Goal: Task Accomplishment & Management: Complete application form

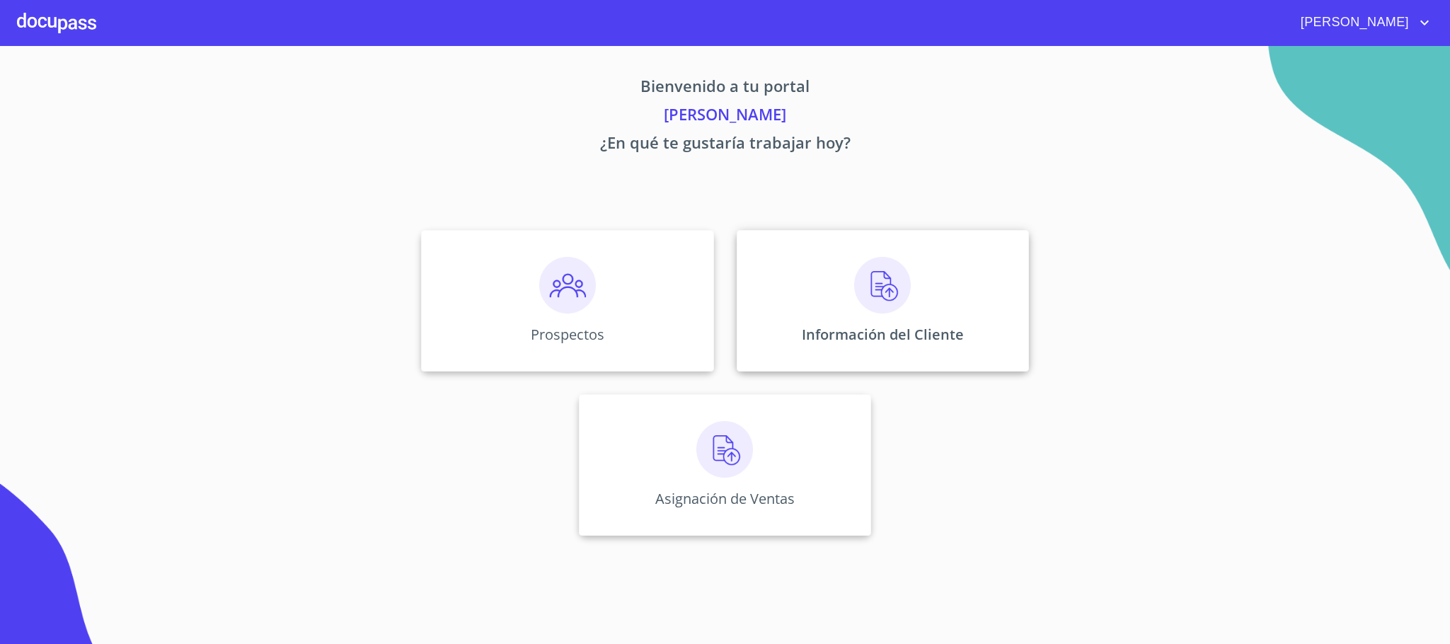
click at [848, 328] on p "Información del Cliente" at bounding box center [883, 334] width 162 height 19
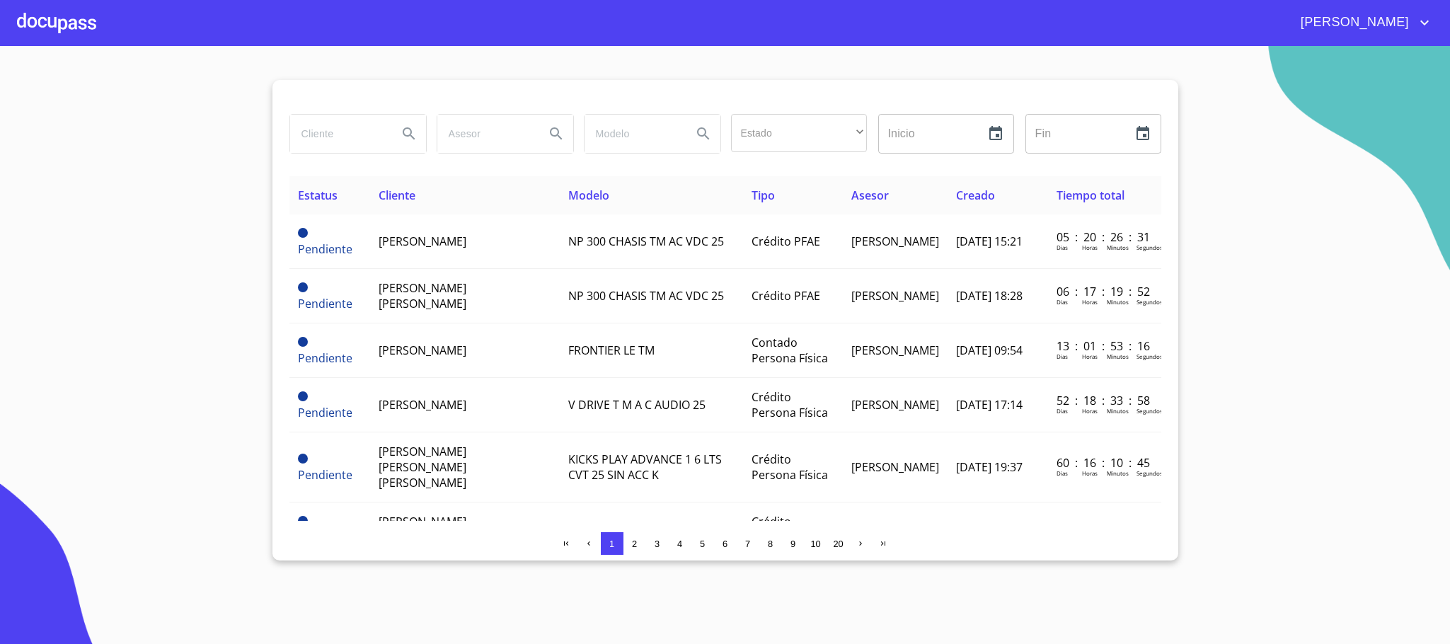
click at [340, 138] on input "search" at bounding box center [338, 134] width 96 height 38
type input "tere"
click at [51, 13] on div at bounding box center [56, 22] width 79 height 45
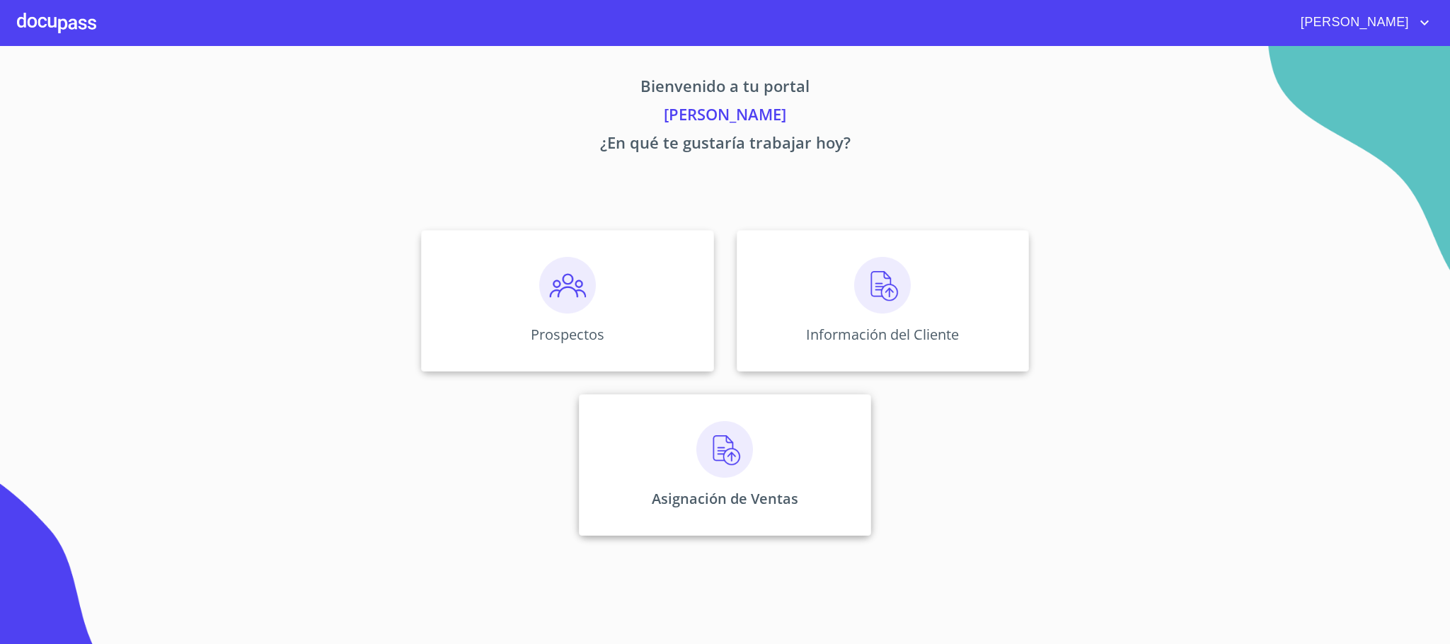
click at [667, 471] on div "Asignación de Ventas" at bounding box center [725, 464] width 292 height 141
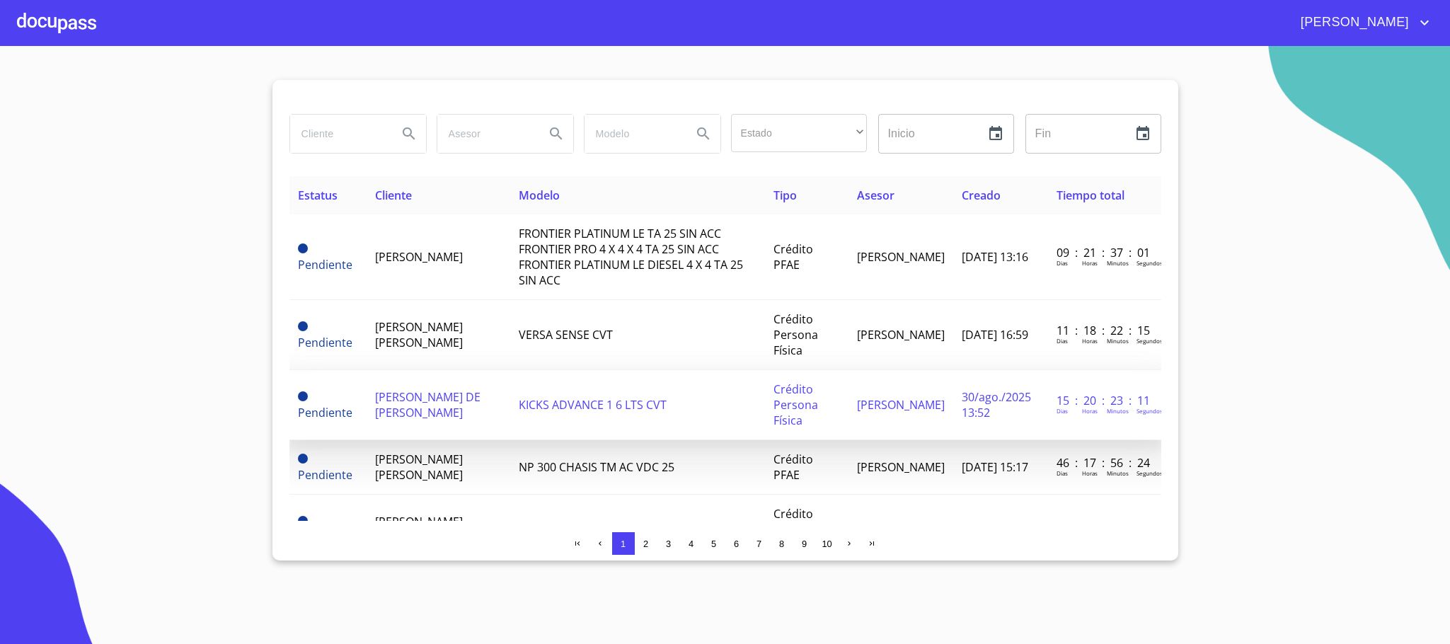
scroll to position [106, 0]
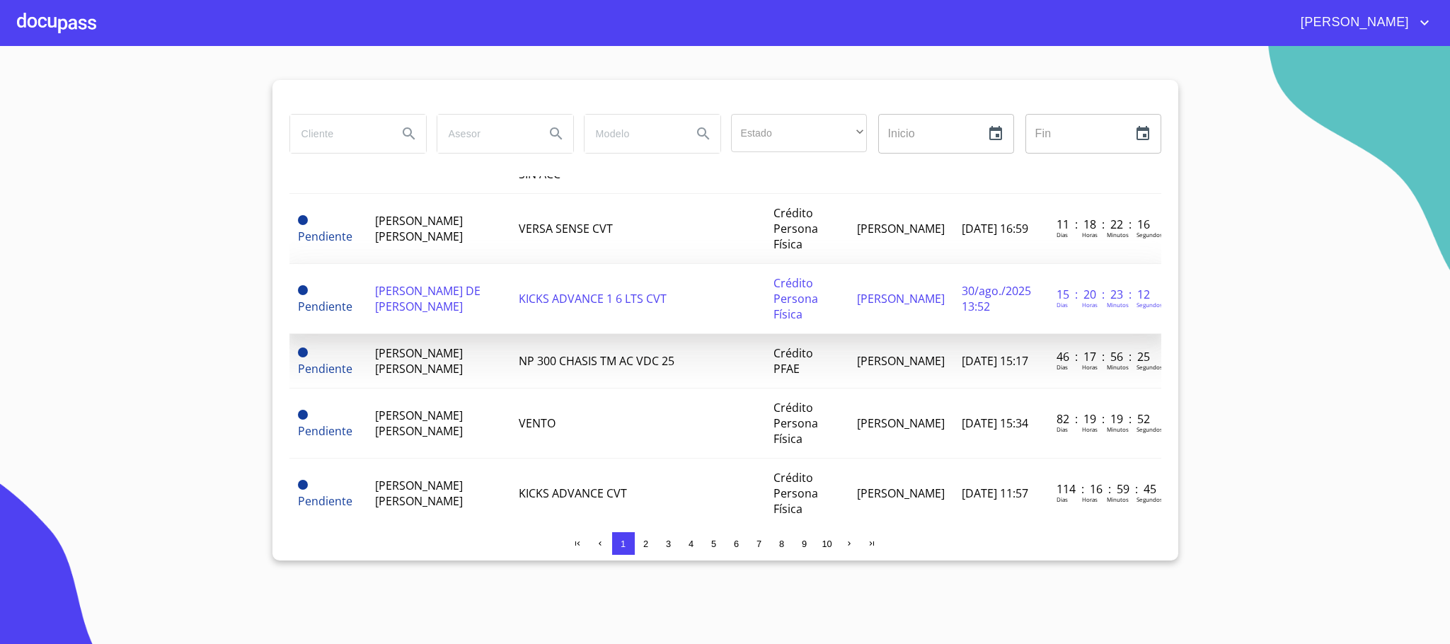
click at [466, 289] on td "[PERSON_NAME] DE [PERSON_NAME]" at bounding box center [438, 299] width 144 height 70
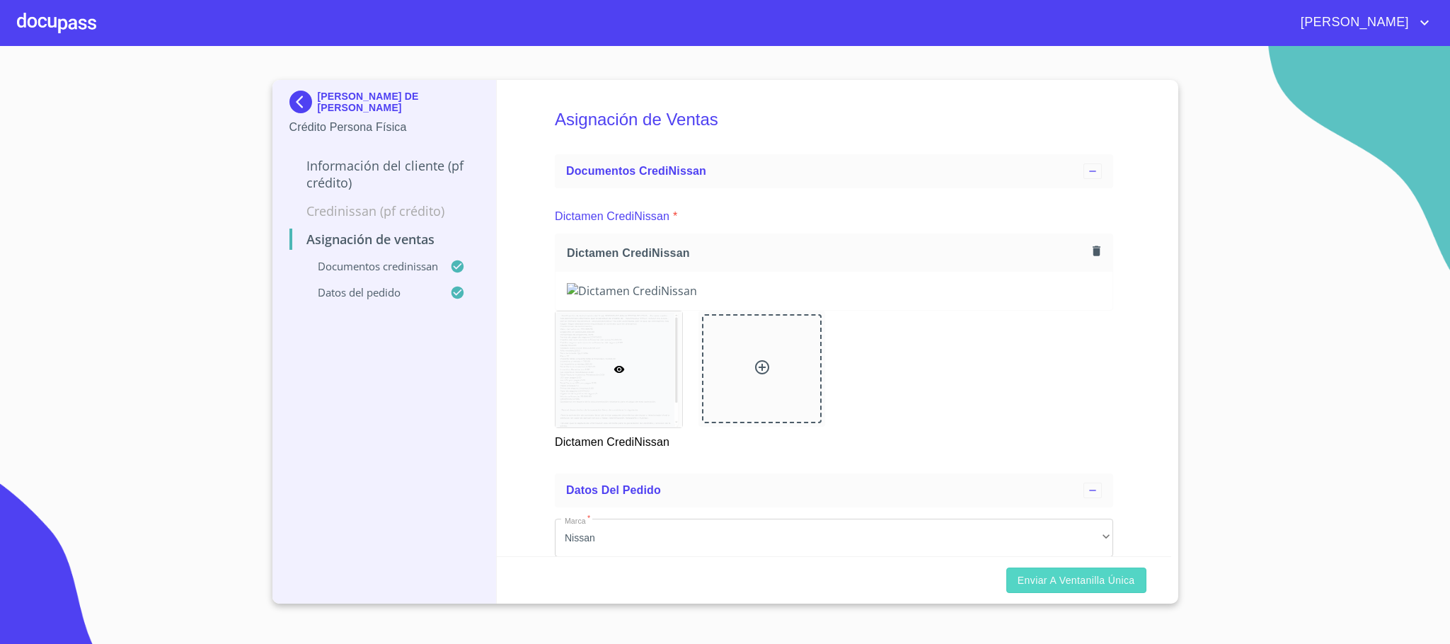
click at [1063, 589] on button "Enviar a Ventanilla única" at bounding box center [1076, 580] width 140 height 26
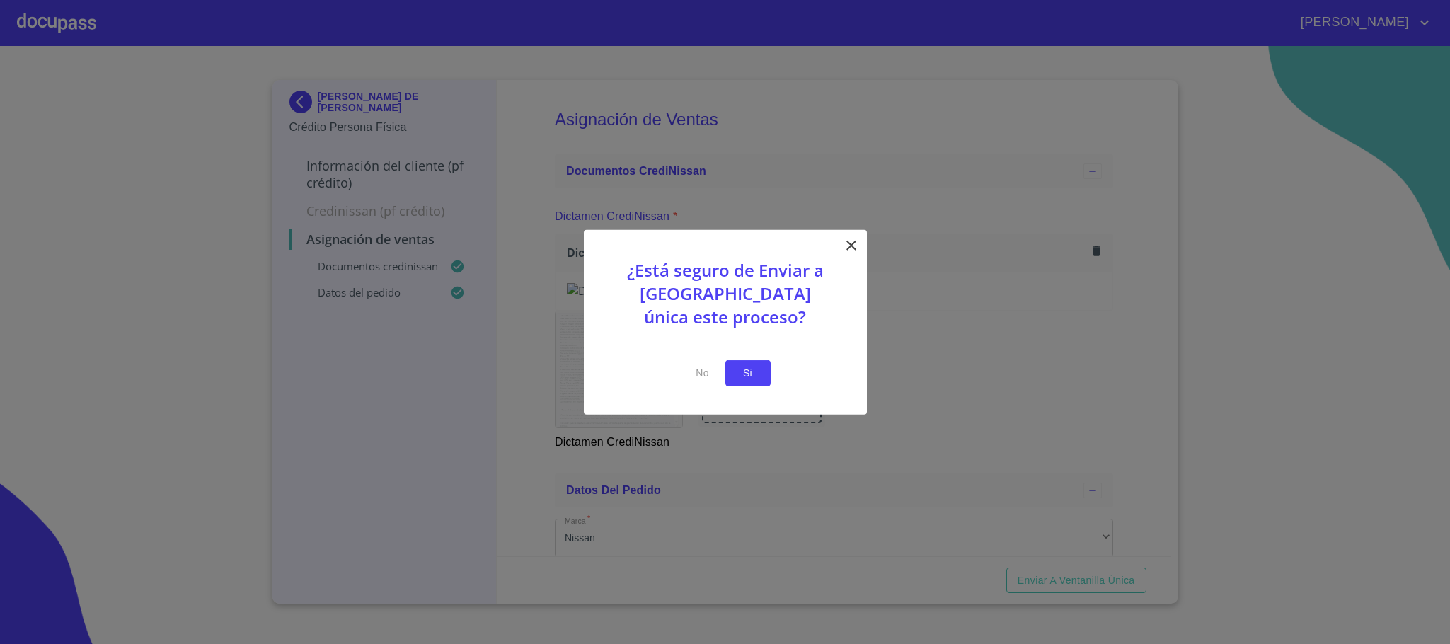
click at [735, 368] on button "Si" at bounding box center [747, 373] width 45 height 26
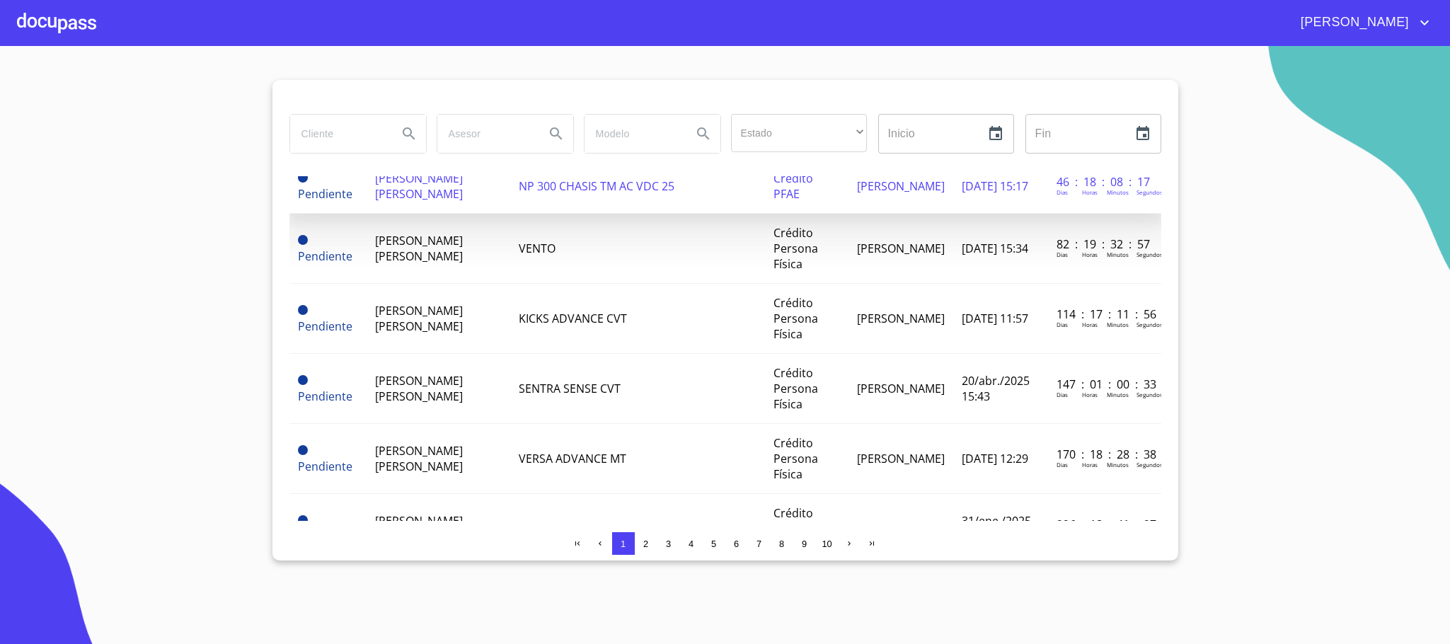
scroll to position [212, 0]
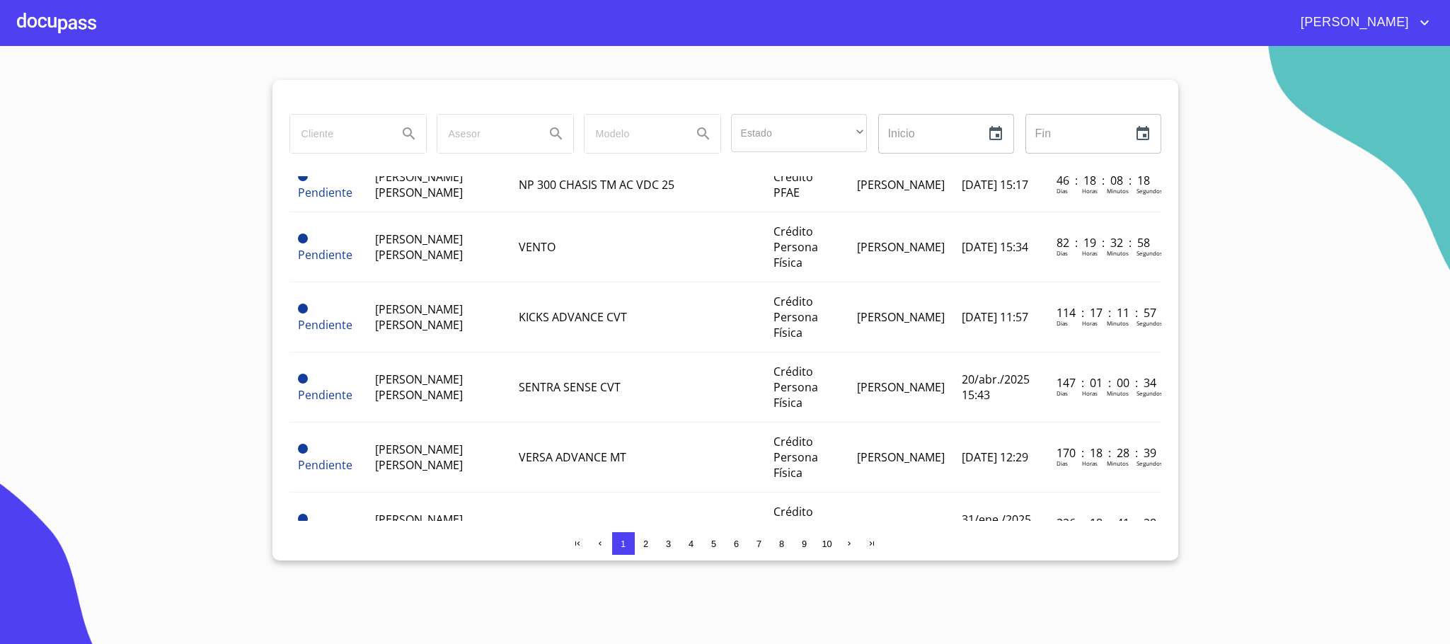
click at [58, 24] on div at bounding box center [56, 22] width 79 height 45
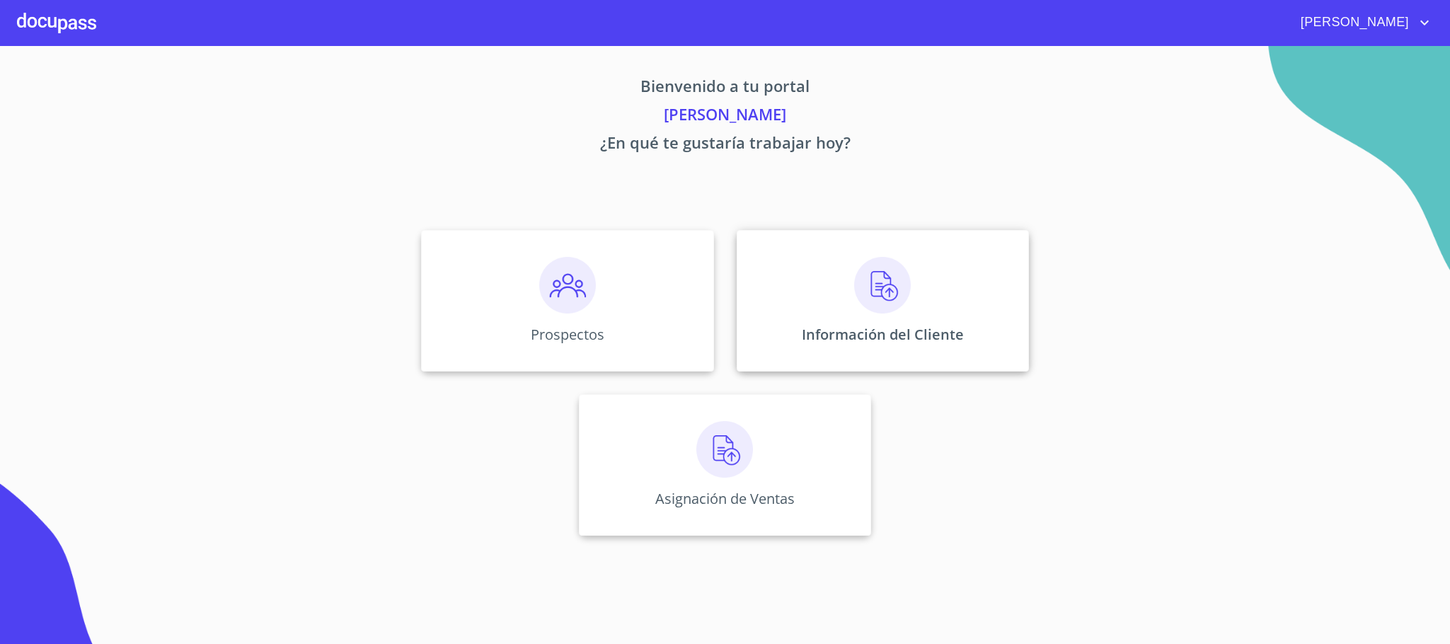
click at [942, 313] on div "Información del Cliente" at bounding box center [882, 300] width 292 height 141
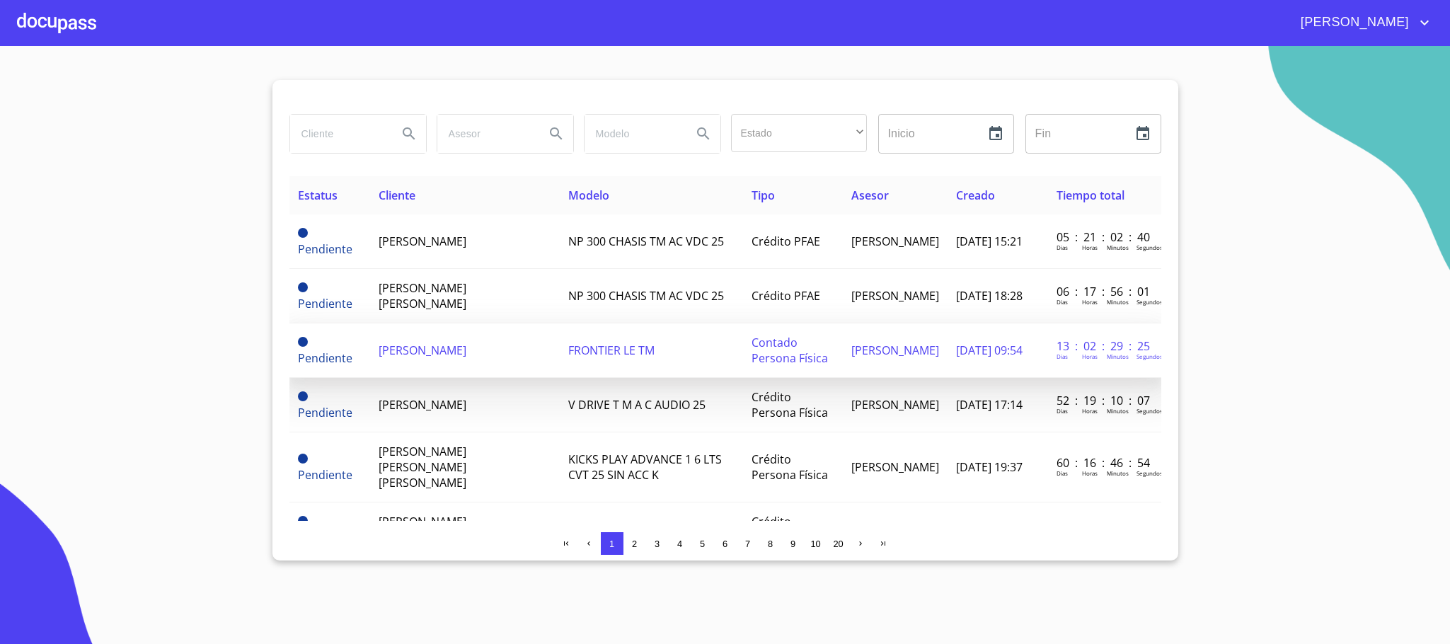
click at [568, 342] on span "FRONTIER LE TM" at bounding box center [611, 350] width 86 height 16
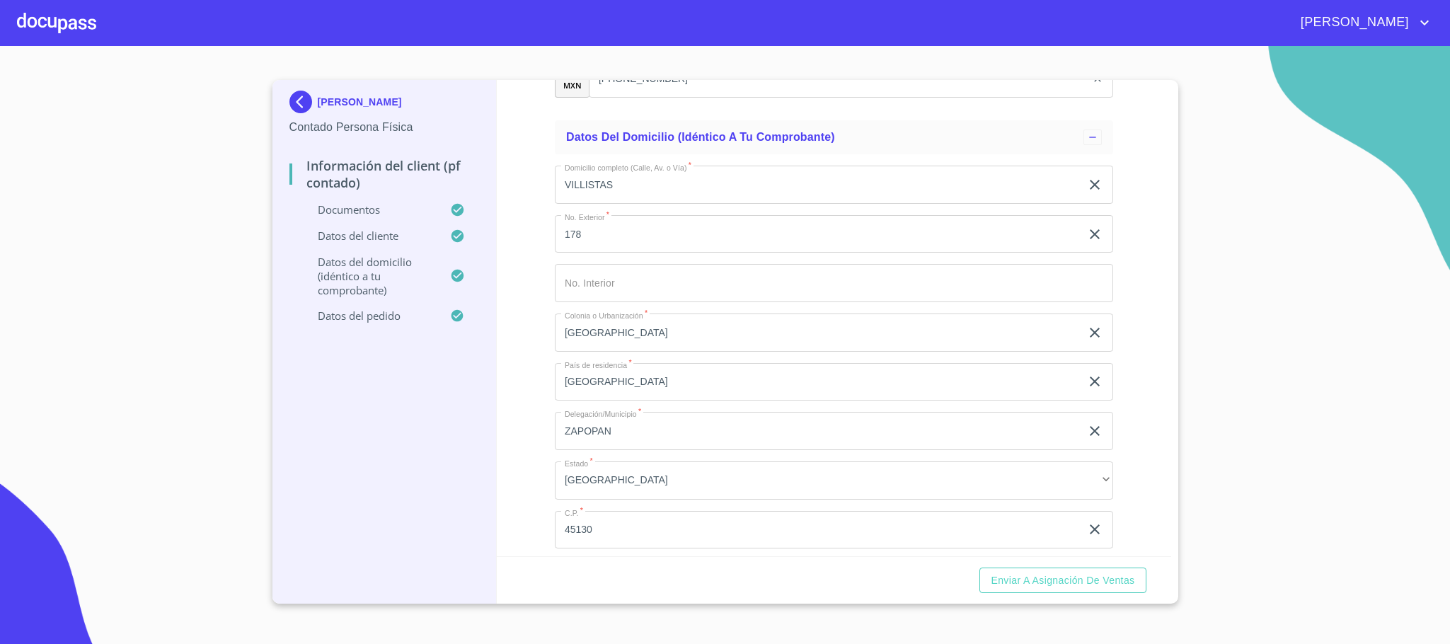
scroll to position [3807, 0]
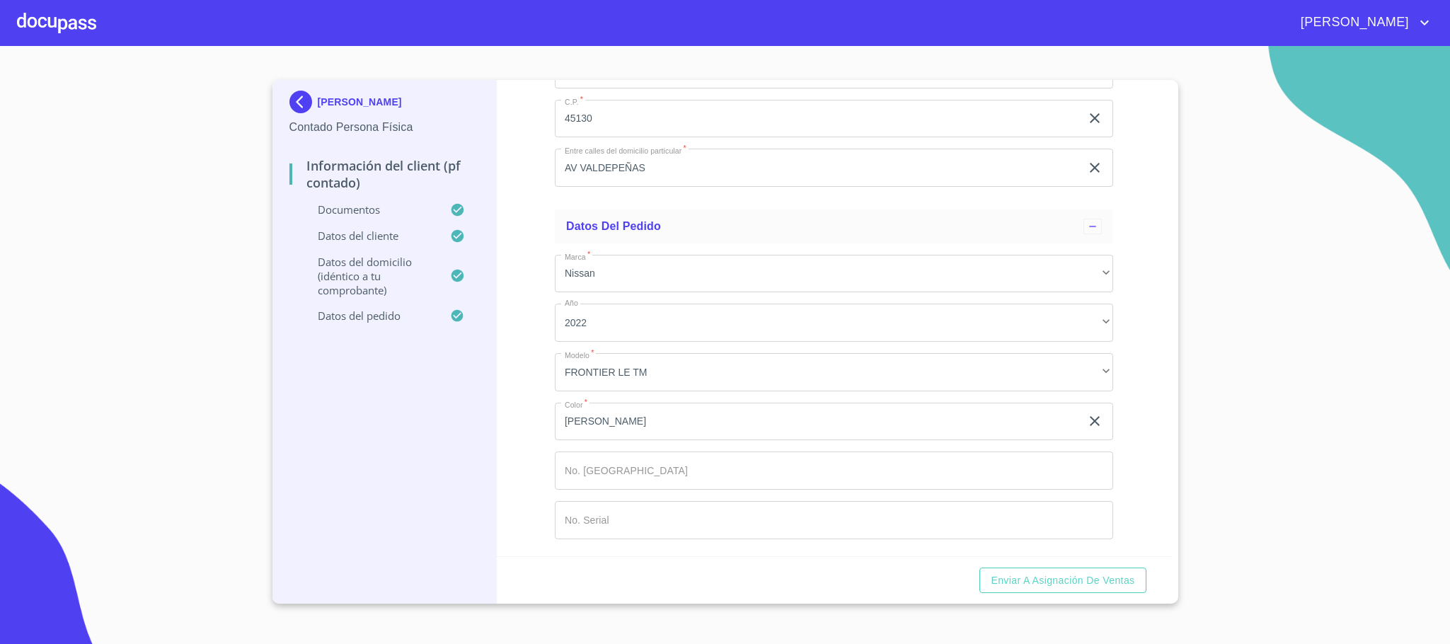
click at [592, 482] on input "Documento de identificación.   *" at bounding box center [834, 470] width 558 height 38
click at [626, 470] on input "Documento de identificación.   *" at bounding box center [834, 470] width 558 height 38
type input "149235"
type input "841341"
click at [1079, 582] on span "Enviar a Asignación de Ventas" at bounding box center [1062, 581] width 144 height 18
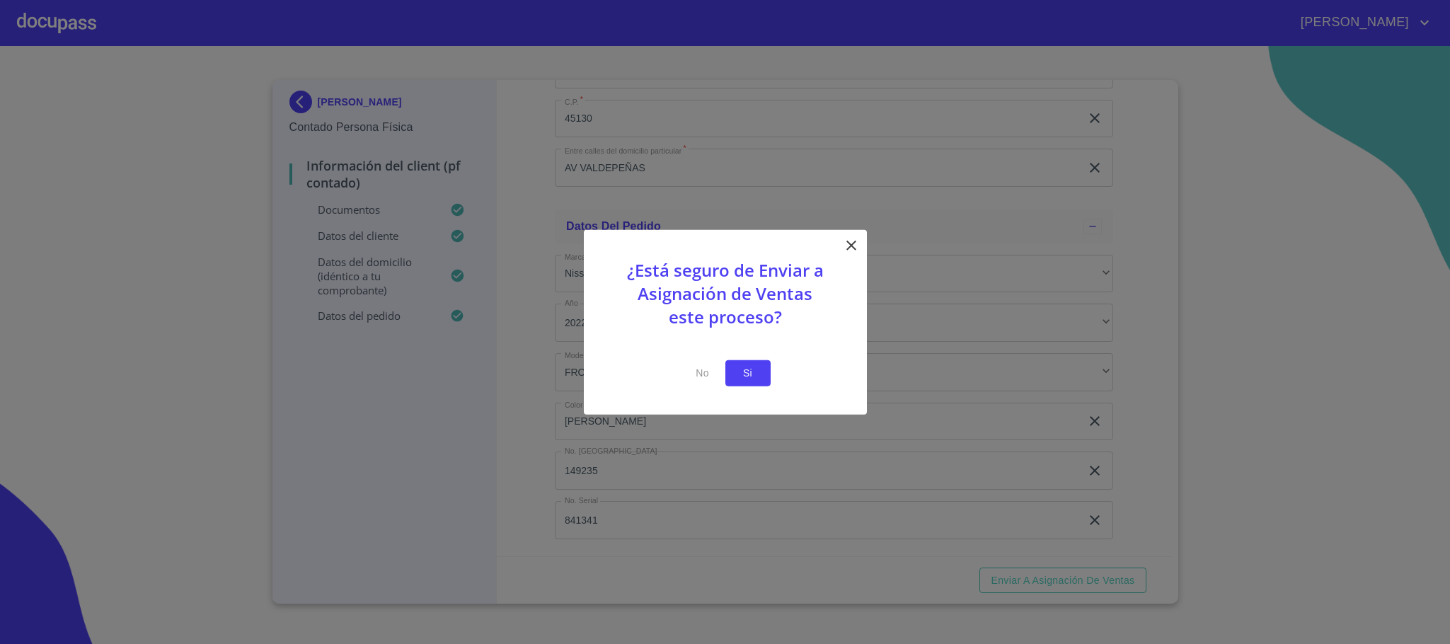
click at [750, 369] on span "Si" at bounding box center [747, 373] width 23 height 18
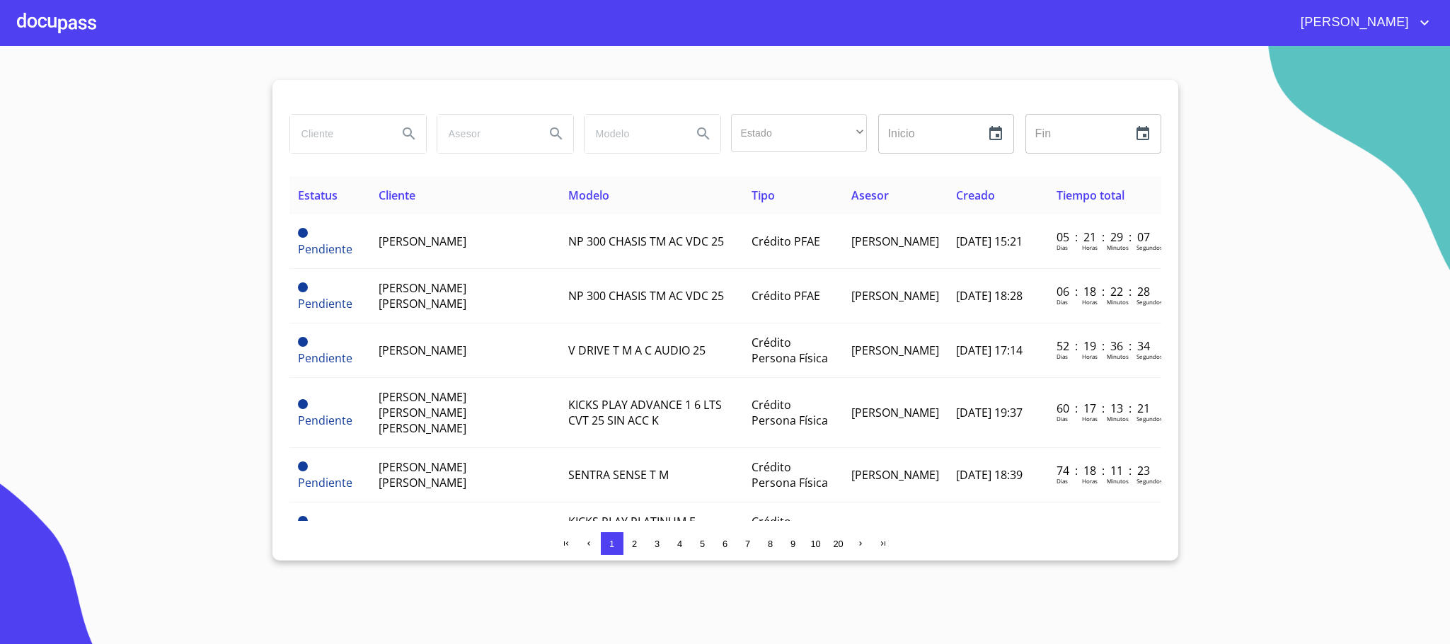
click at [348, 136] on input "search" at bounding box center [338, 134] width 96 height 38
type input "teresa"
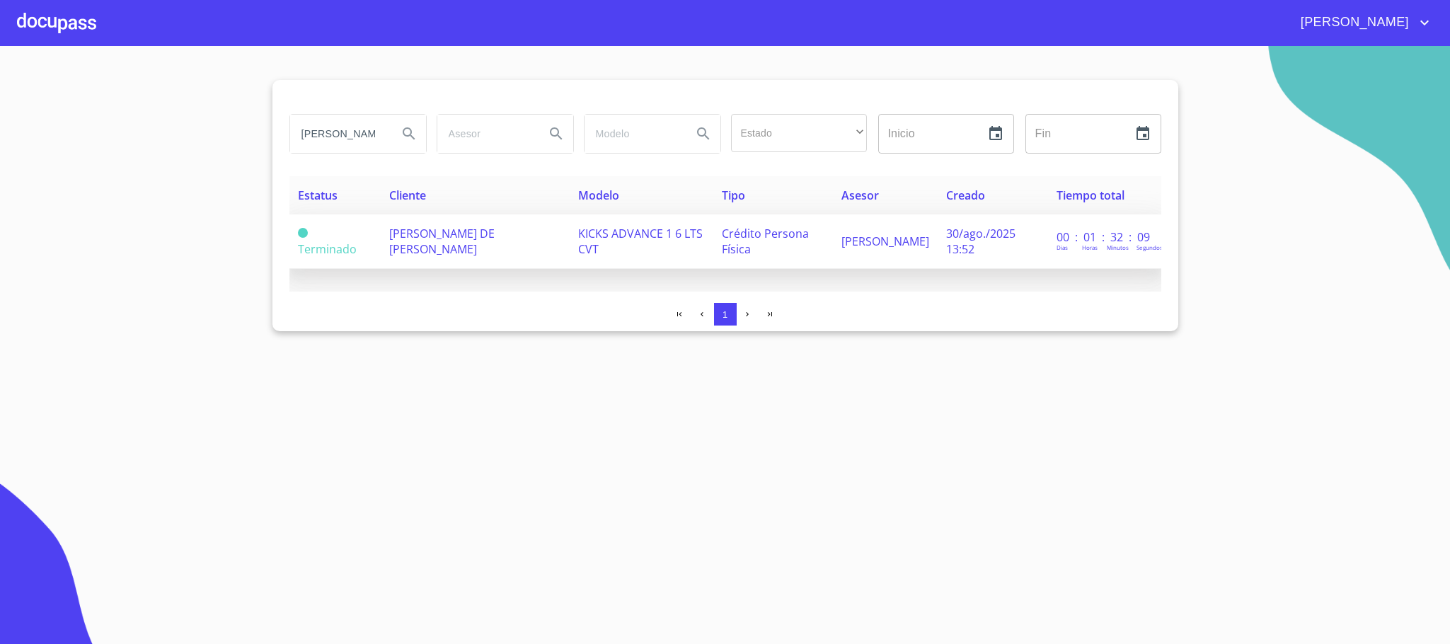
click at [435, 242] on td "TERESA DE JESUS RODRIGUEZ AYALA" at bounding box center [475, 241] width 189 height 54
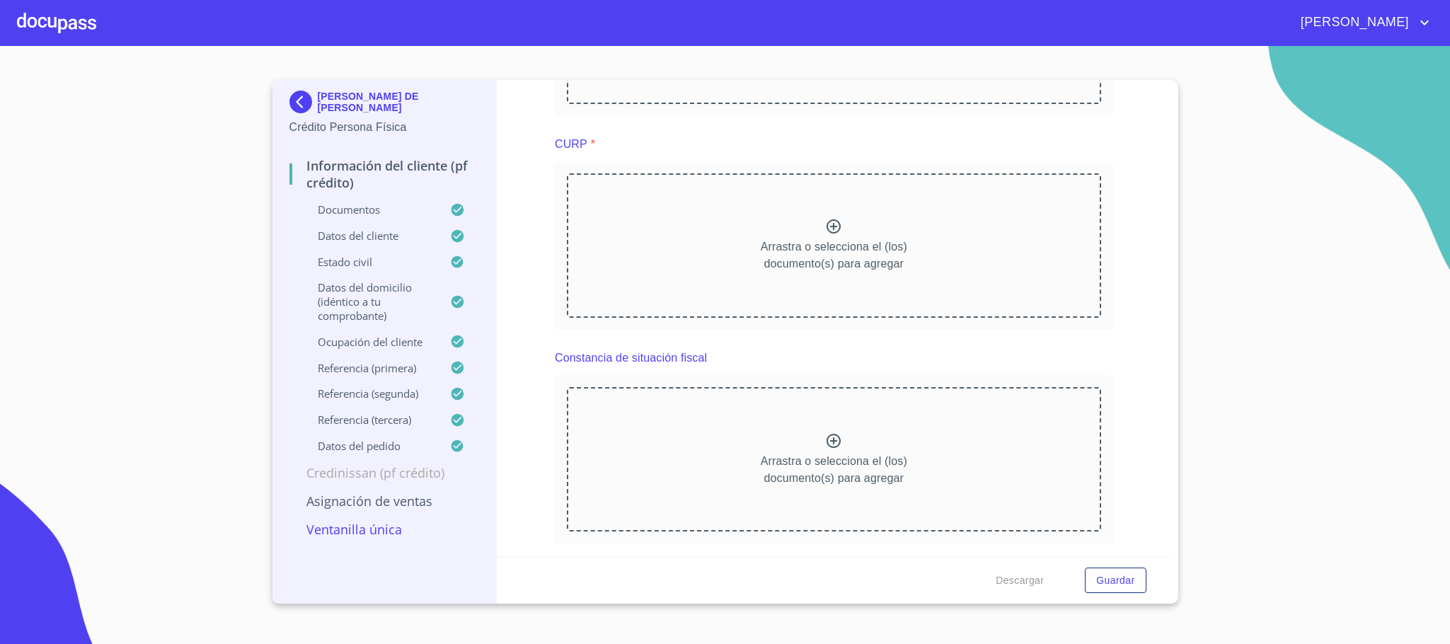
scroll to position [1690, 0]
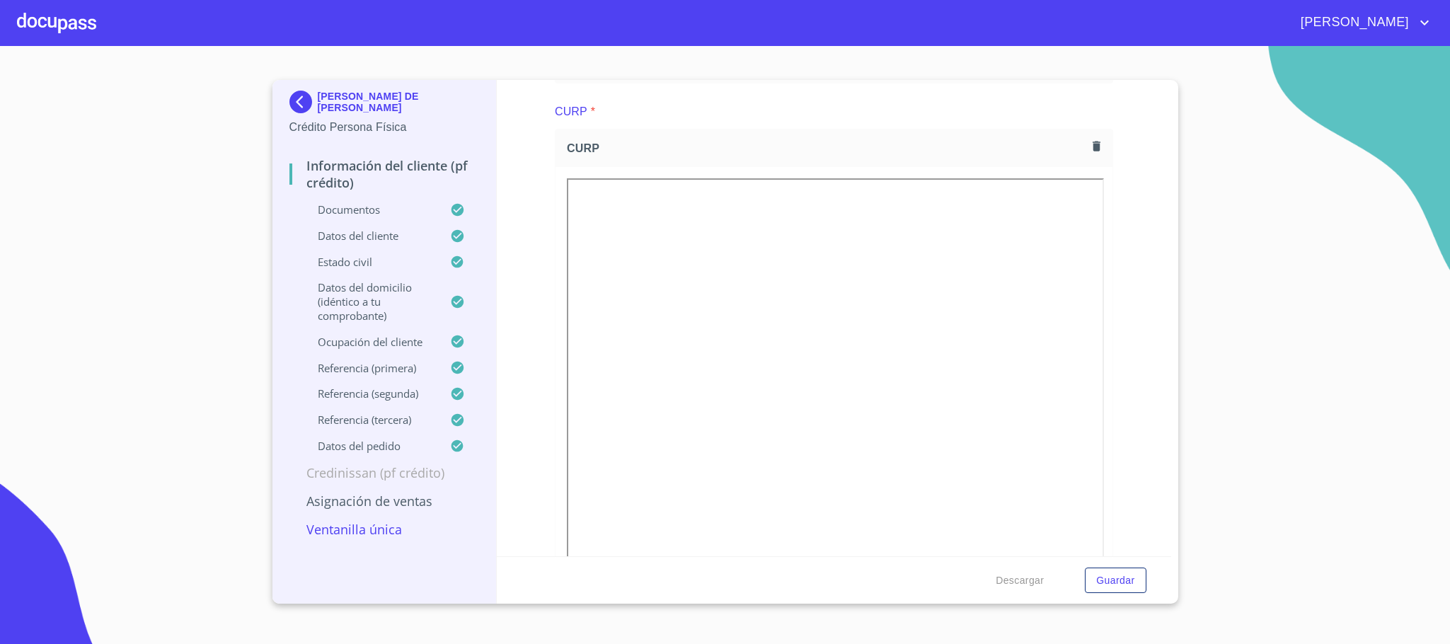
click at [389, 538] on p "Ventanilla única" at bounding box center [384, 529] width 190 height 17
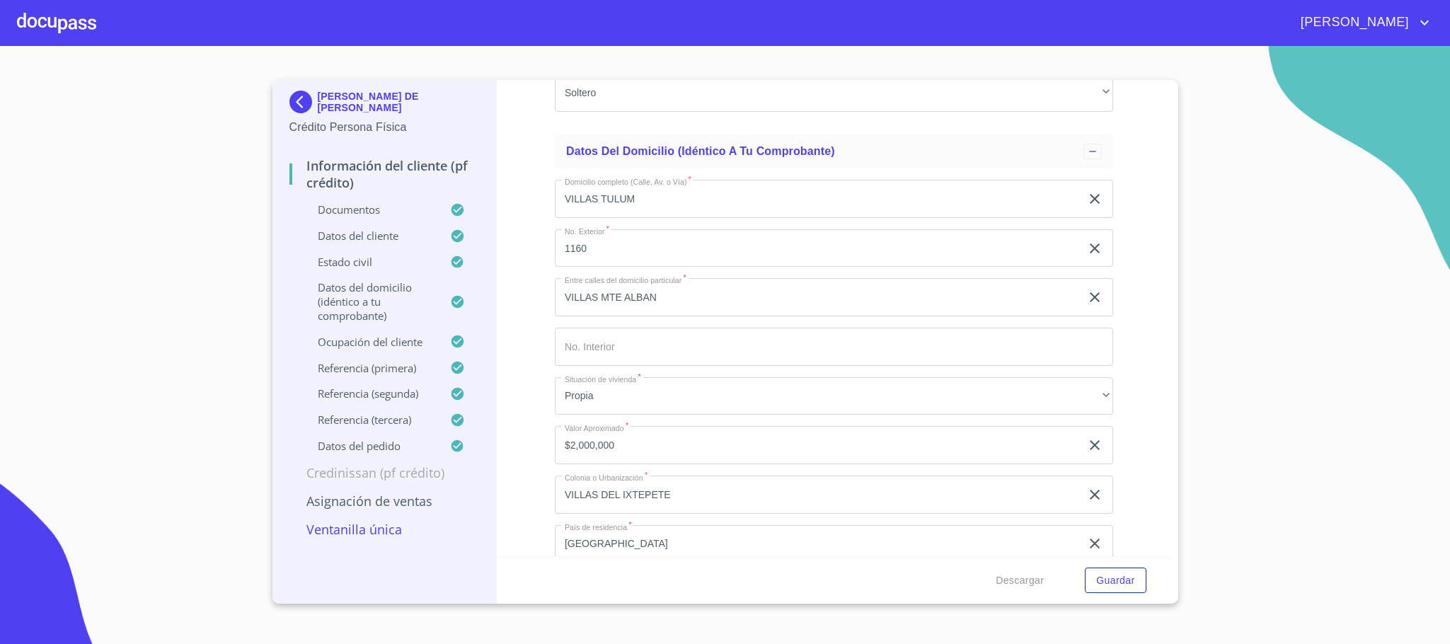
scroll to position [7916, 0]
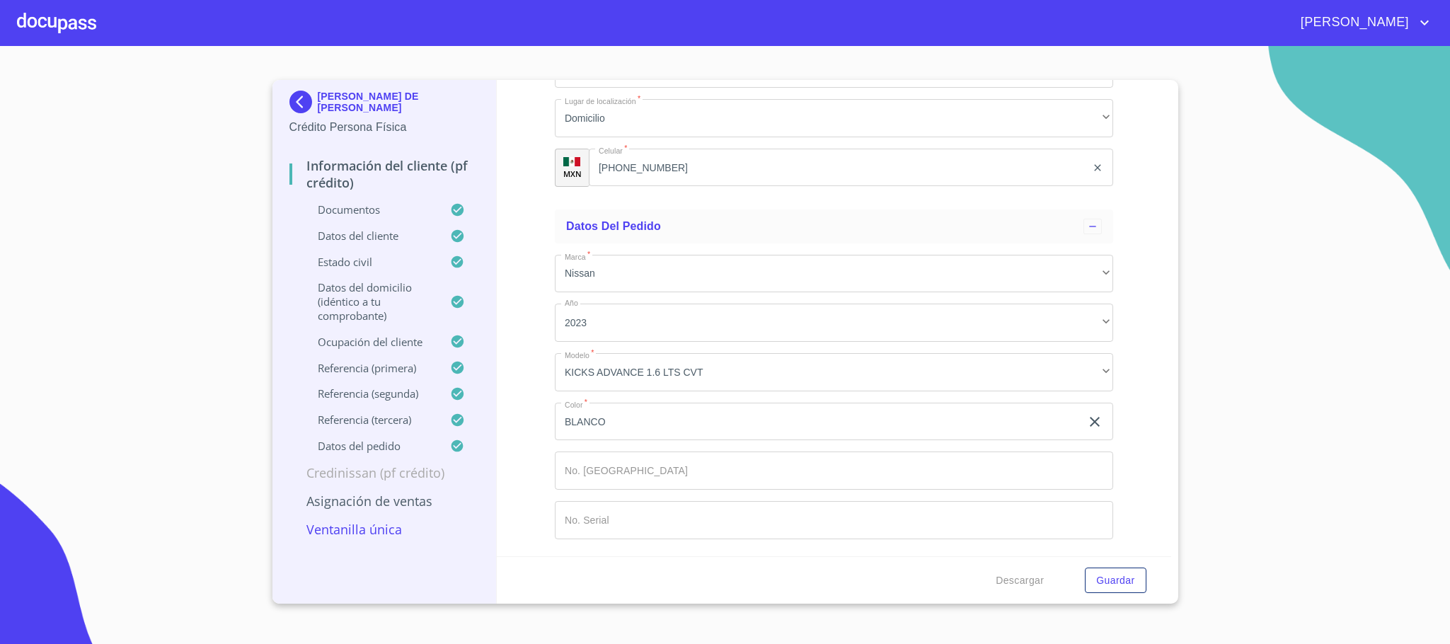
drag, startPoint x: 645, startPoint y: 475, endPoint x: 686, endPoint y: 450, distance: 47.7
click at [647, 475] on input "Documento de identificación.   *" at bounding box center [834, 470] width 558 height 38
type input "149236"
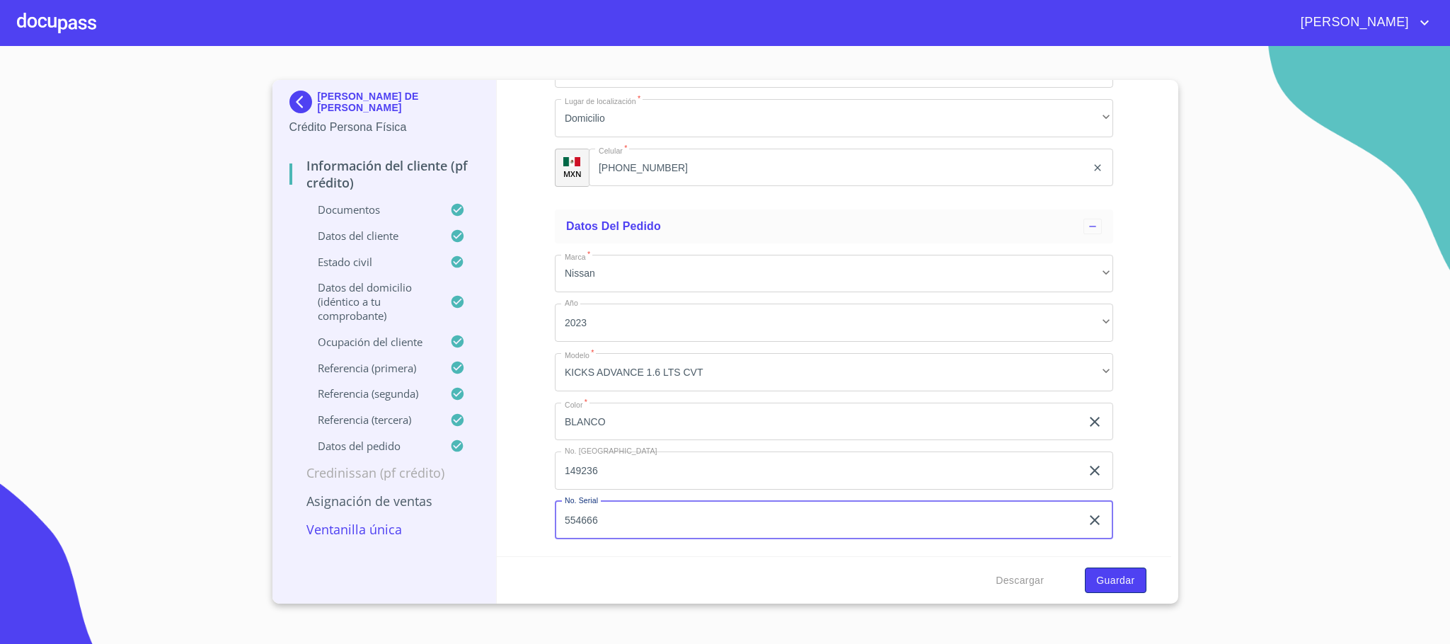
type input "554666"
click at [1127, 569] on button "Guardar" at bounding box center [1115, 580] width 61 height 26
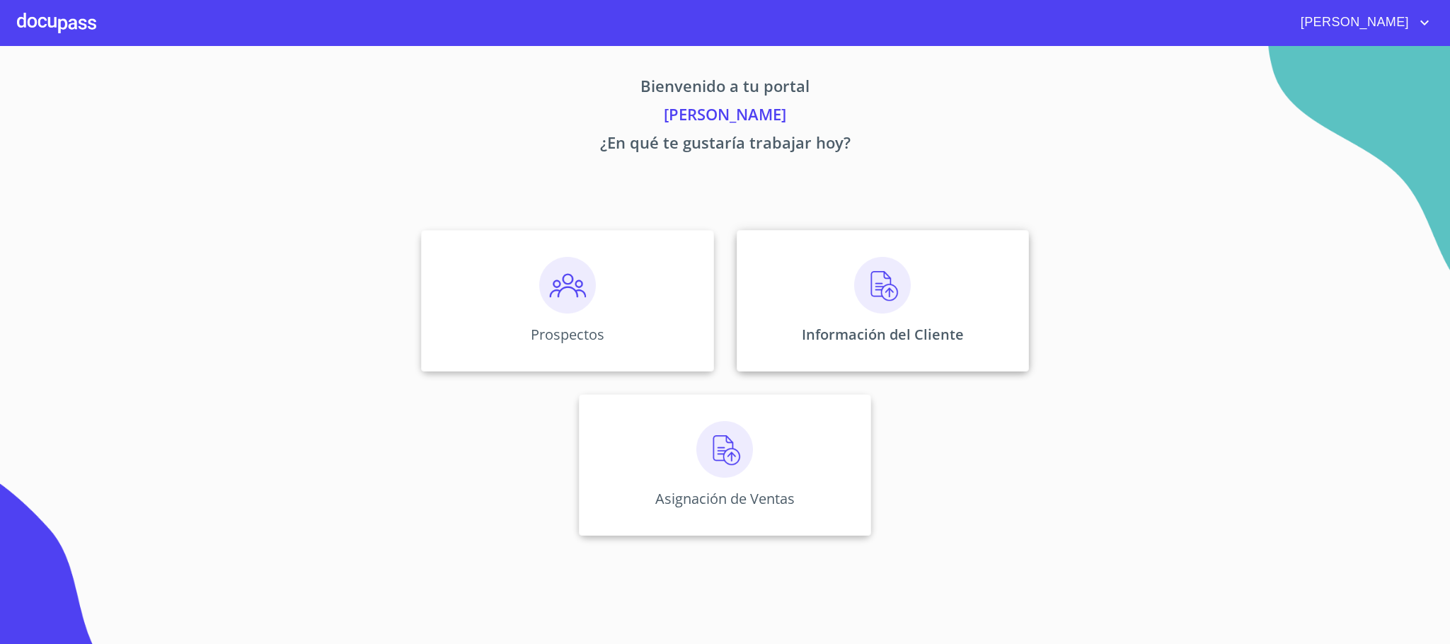
click at [828, 318] on div "Información del Cliente" at bounding box center [882, 300] width 292 height 141
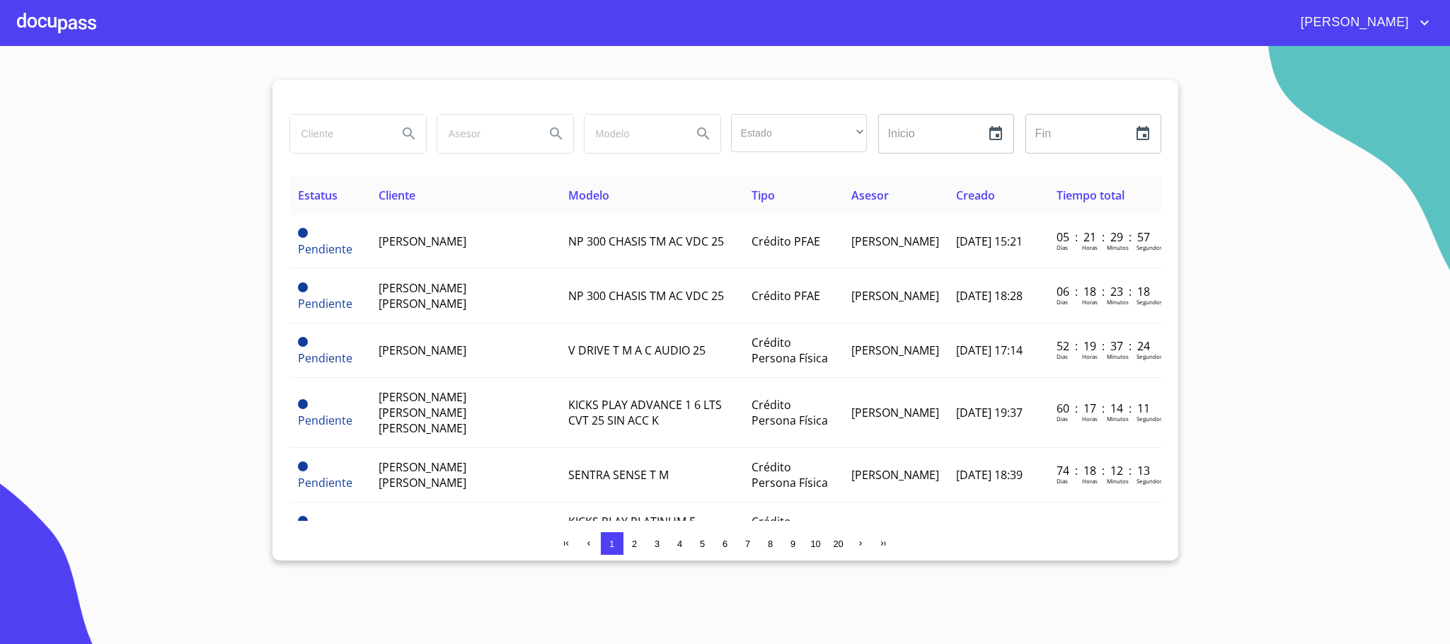
click at [333, 136] on input "search" at bounding box center [338, 134] width 96 height 38
type input "v"
type input "[PERSON_NAME]"
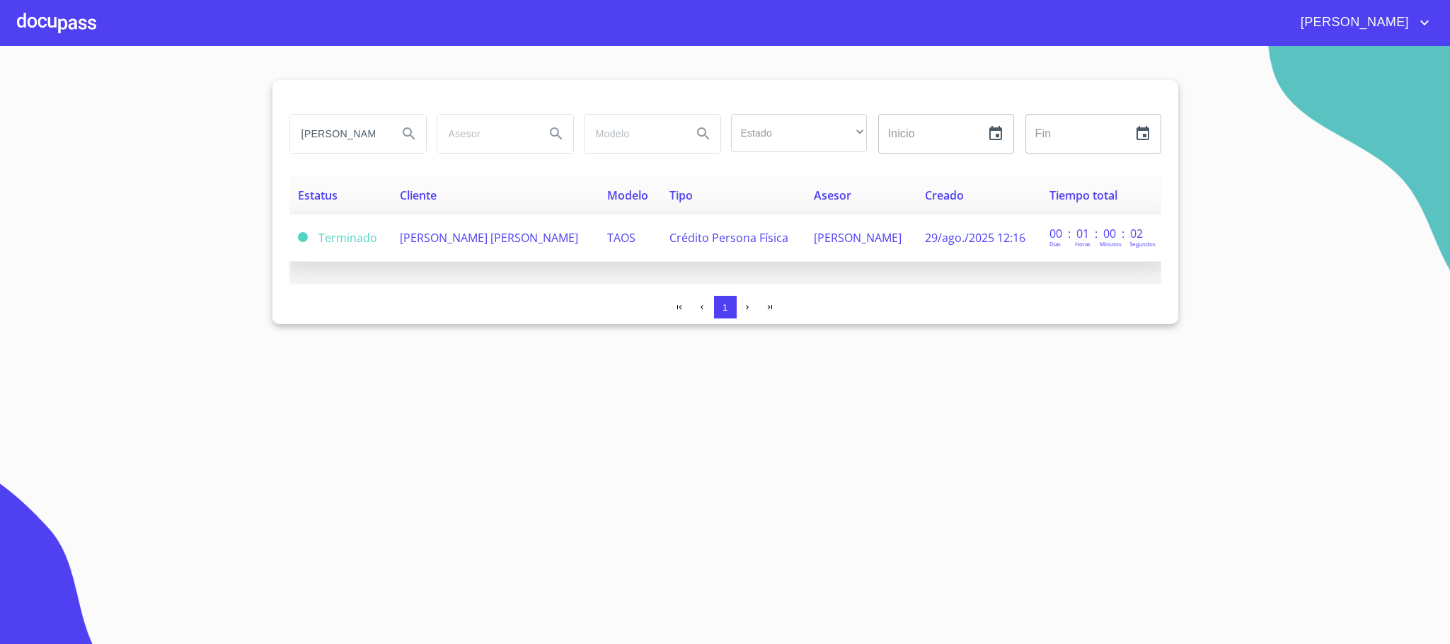
click at [520, 233] on span "[PERSON_NAME] [PERSON_NAME]" at bounding box center [489, 238] width 178 height 16
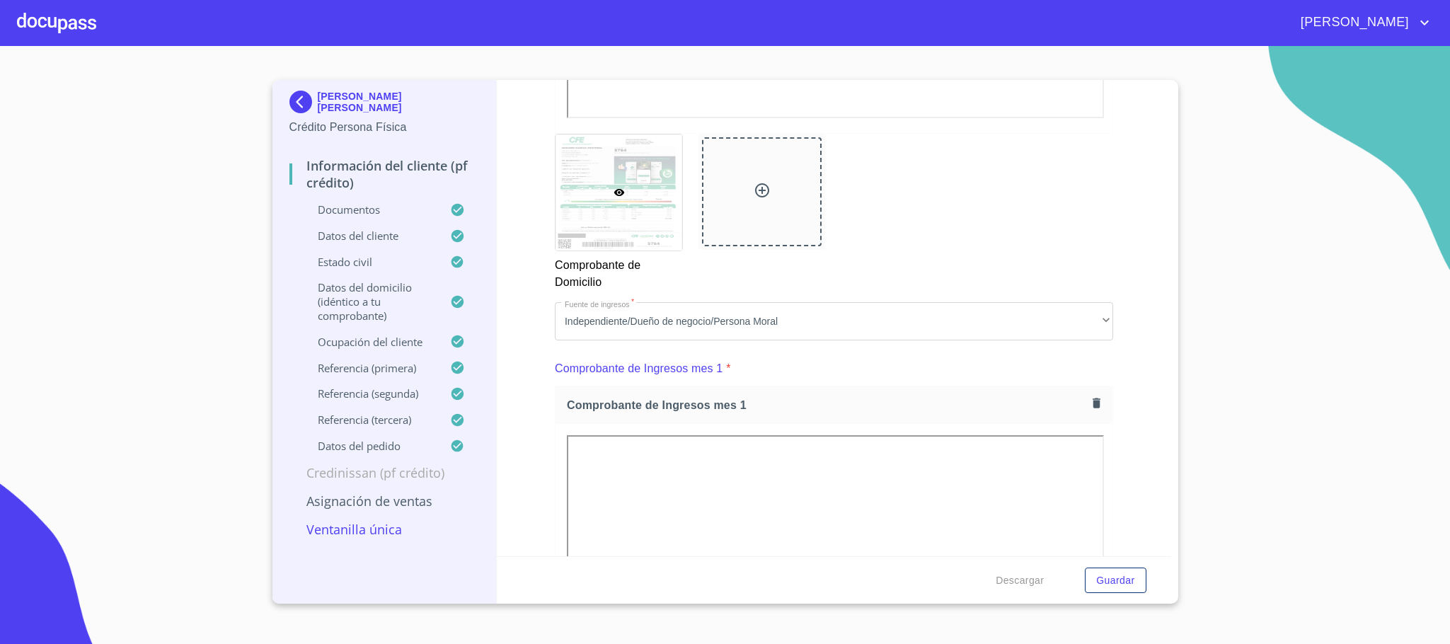
scroll to position [849, 0]
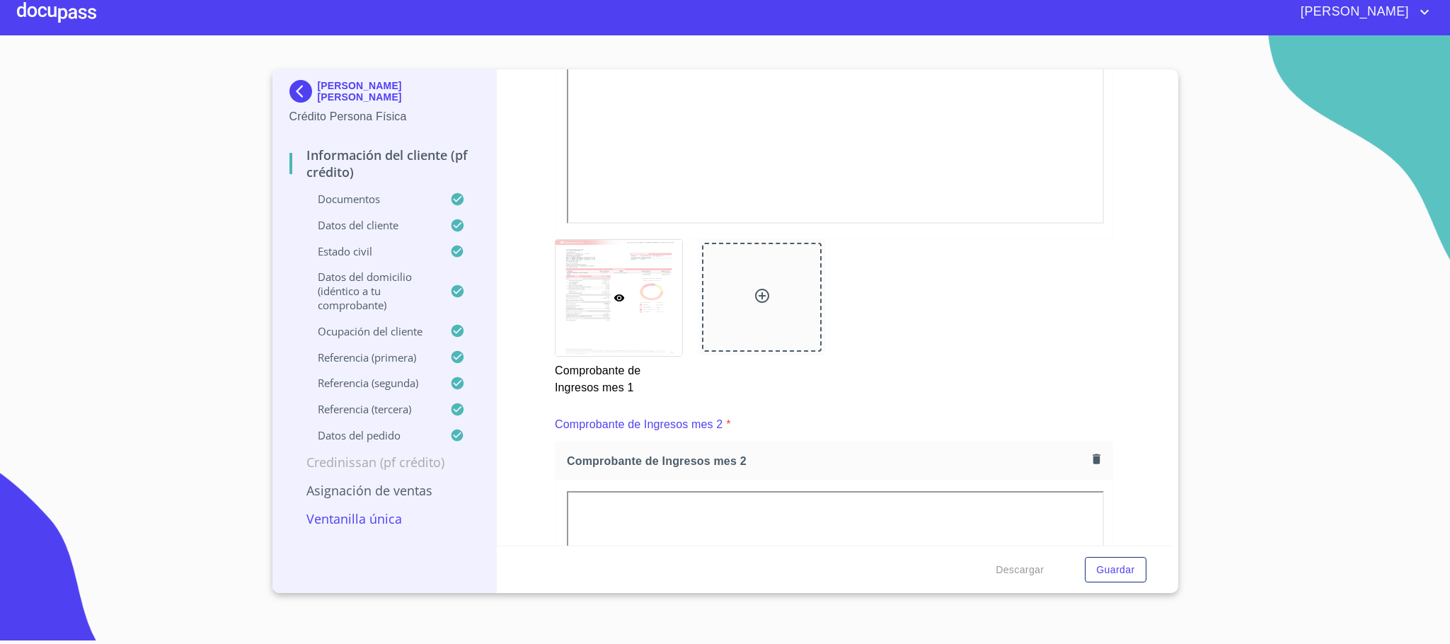
scroll to position [1548, 0]
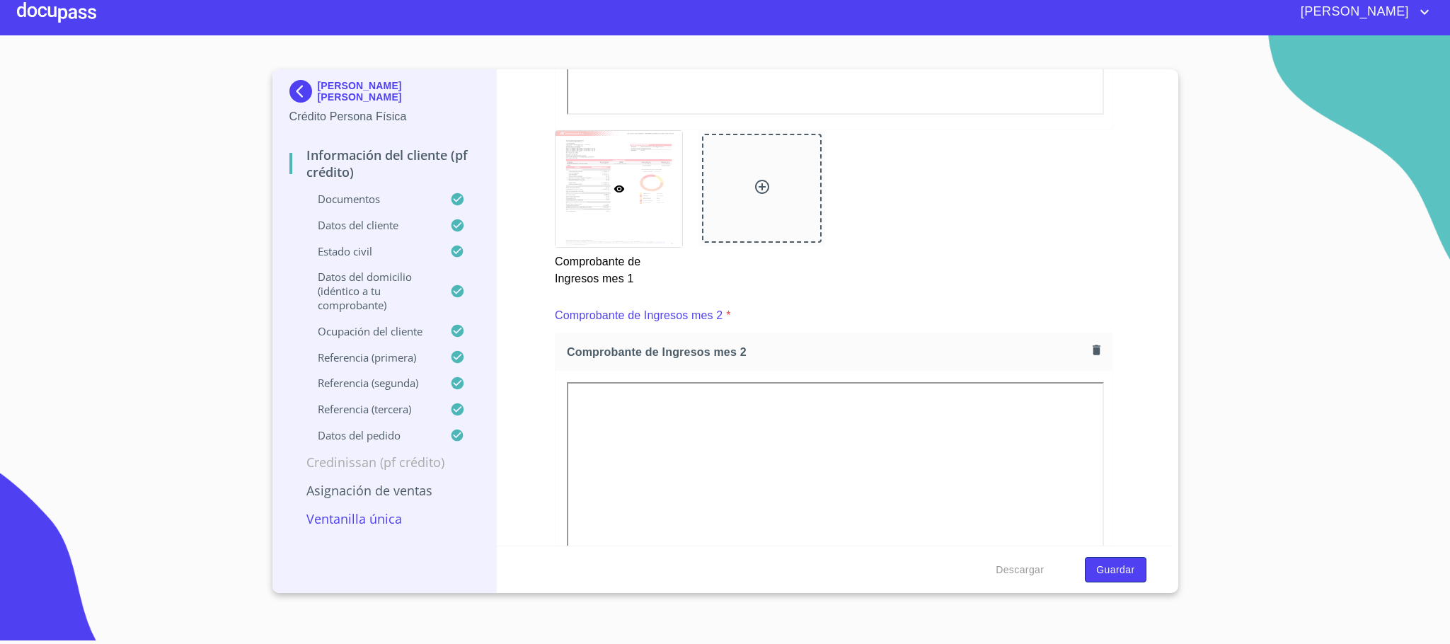
click at [1123, 567] on span "Guardar" at bounding box center [1115, 570] width 38 height 18
